Goal: Entertainment & Leisure: Consume media (video, audio)

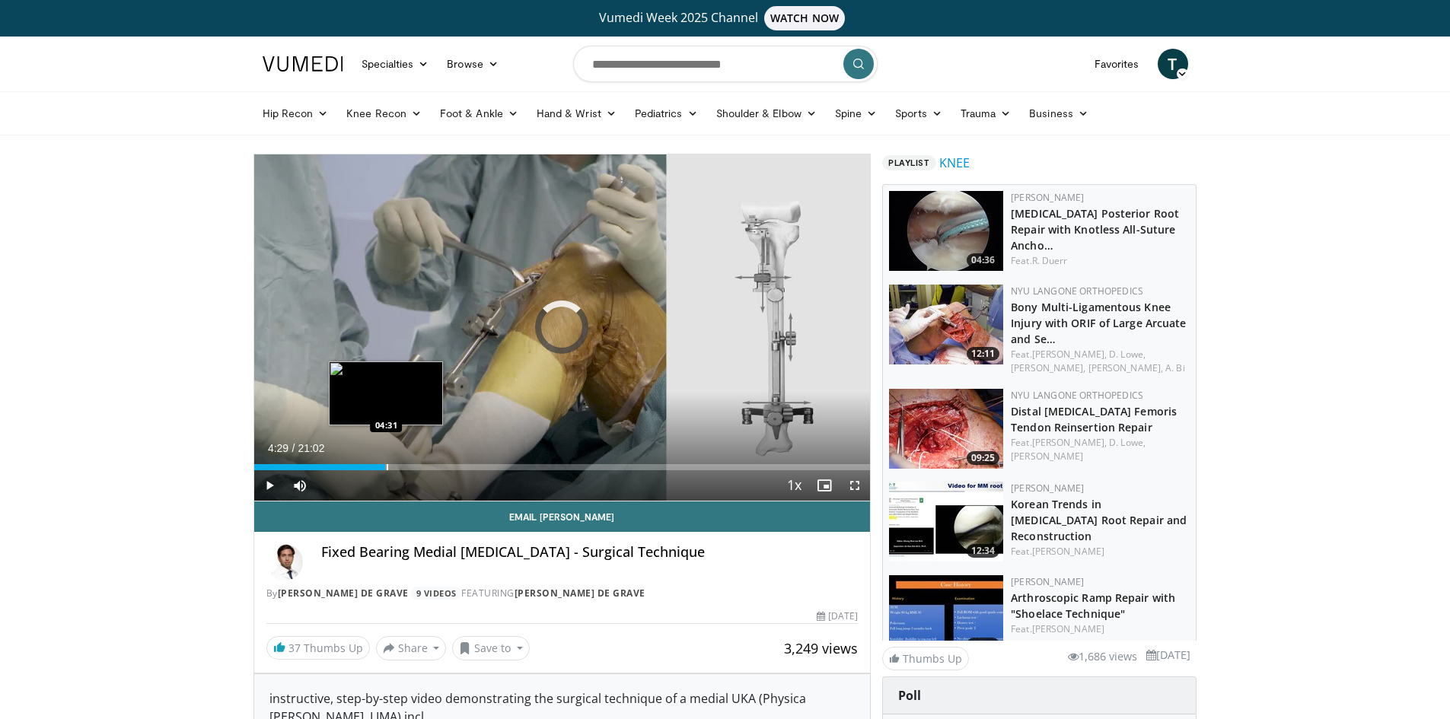
click at [387, 466] on div "Progress Bar" at bounding box center [388, 467] width 2 height 6
click at [444, 470] on div "Progress Bar" at bounding box center [445, 467] width 2 height 6
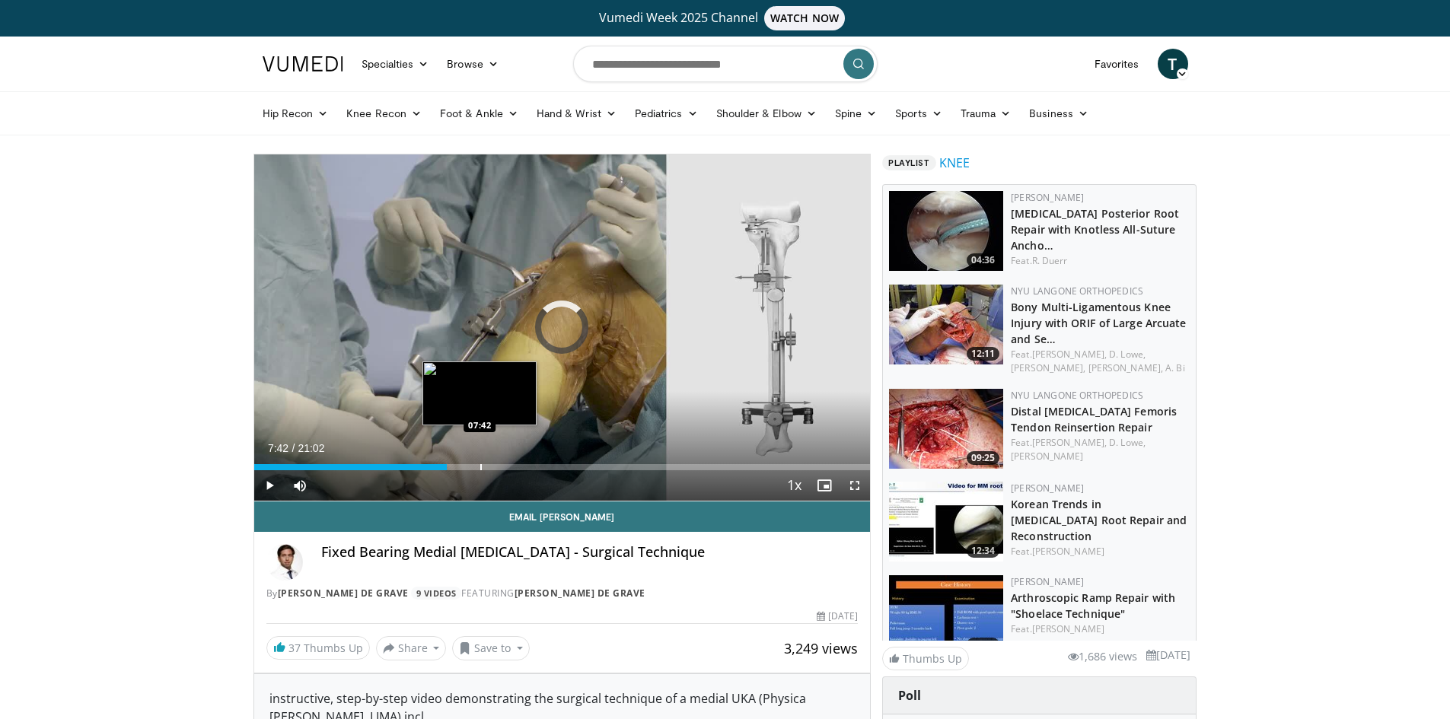
click at [480, 470] on div "Progress Bar" at bounding box center [481, 467] width 2 height 6
click at [463, 468] on div "Progress Bar" at bounding box center [464, 467] width 2 height 6
click at [476, 467] on div "Progress Bar" at bounding box center [477, 467] width 2 height 6
click at [490, 465] on div "Progress Bar" at bounding box center [491, 467] width 2 height 6
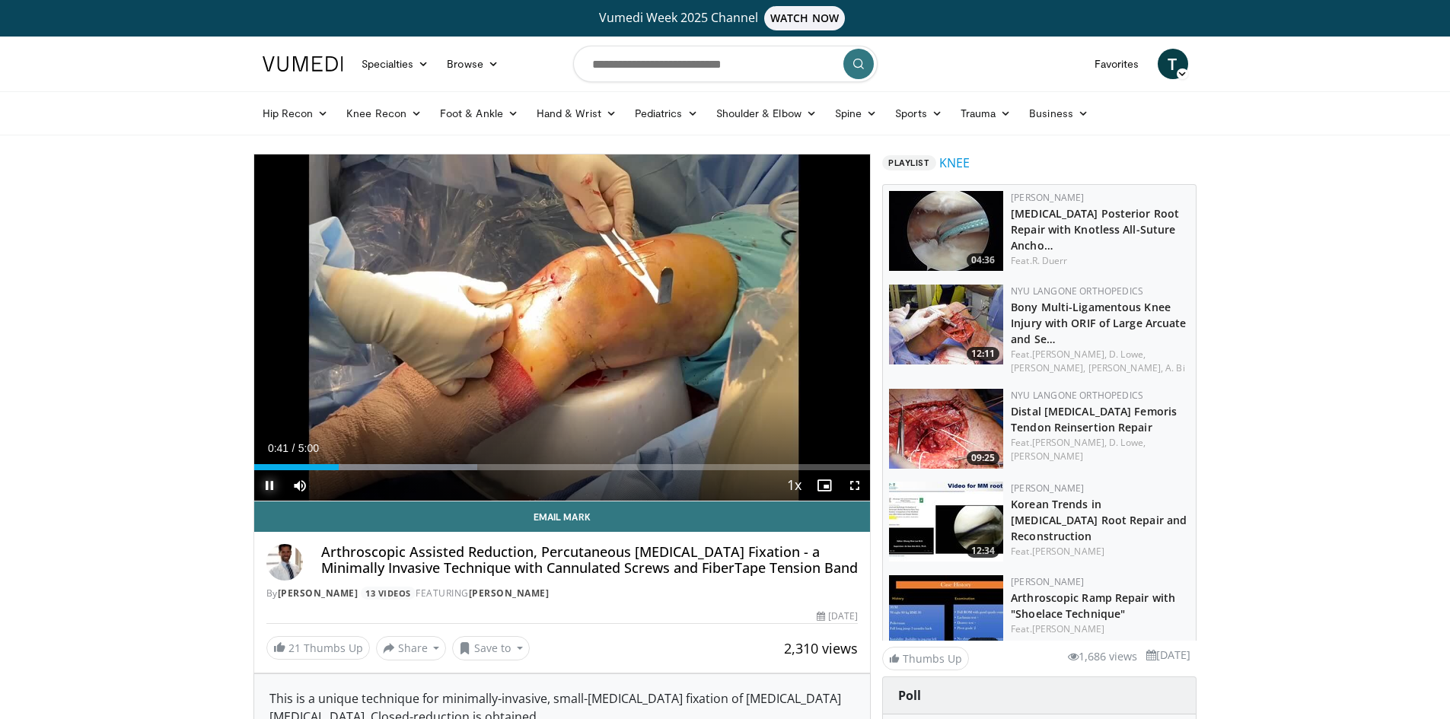
click at [269, 484] on span "Video Player" at bounding box center [269, 485] width 30 height 30
